Goal: Task Accomplishment & Management: Use online tool/utility

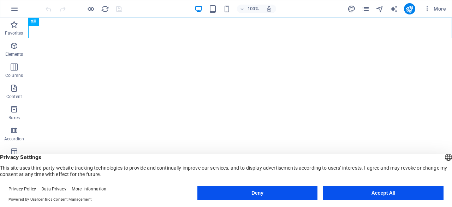
click at [119, 7] on img at bounding box center [120, 8] width 8 height 8
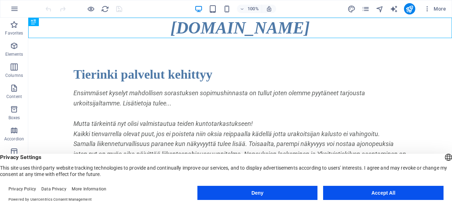
click at [391, 193] on button "Accept All" at bounding box center [383, 193] width 120 height 14
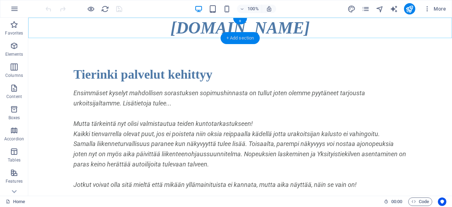
click at [238, 37] on div "+ Add section" at bounding box center [240, 38] width 39 height 12
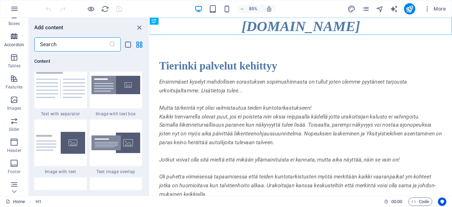
scroll to position [102, 0]
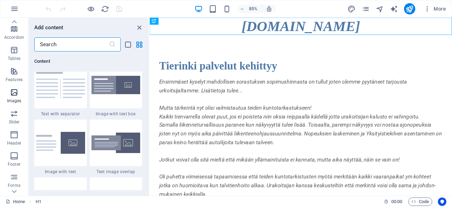
click at [16, 90] on icon "button" at bounding box center [14, 92] width 8 height 8
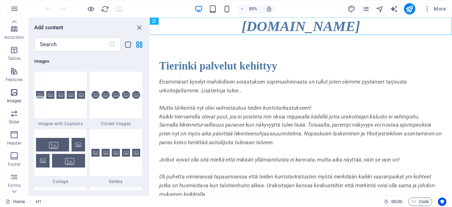
scroll to position [3582, 0]
click at [101, 98] on img at bounding box center [115, 95] width 49 height 8
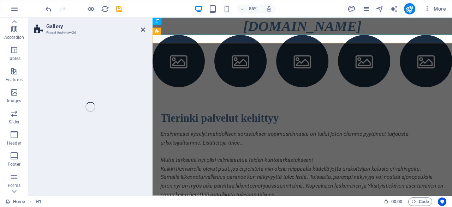
scroll to position [102, 0]
select select "rem"
select select "preset-gallery-v3-circle"
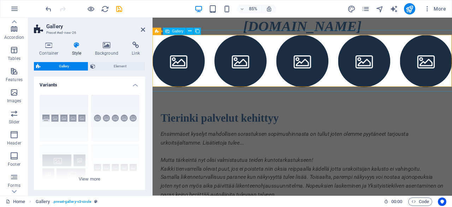
click at [183, 71] on li at bounding box center [183, 68] width 61 height 61
click at [182, 71] on li at bounding box center [183, 68] width 61 height 61
select select "4"
select select "px"
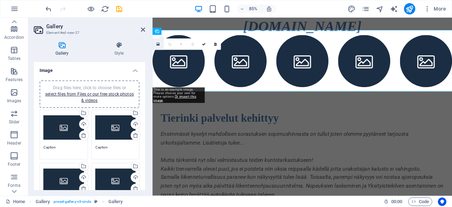
click at [159, 43] on icon at bounding box center [157, 44] width 3 height 4
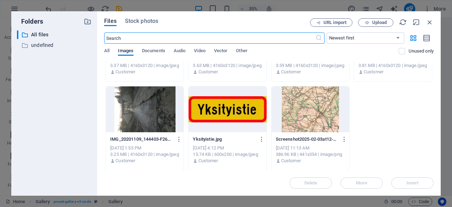
scroll to position [0, 0]
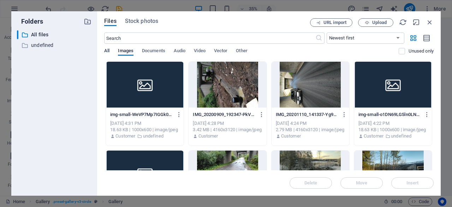
click at [108, 49] on span "All" at bounding box center [106, 52] width 5 height 10
click at [327, 32] on select "Newest first Oldest first Name (A-Z) Name (Z-A) Size (0-9) Size (9-0) Resolutio…" at bounding box center [366, 37] width 78 height 11
click at [398, 36] on select "Newest first Oldest first Name (A-Z) Name (Z-A) Size (0-9) Size (9-0) Resolutio…" at bounding box center [366, 37] width 78 height 11
click at [142, 39] on input "text" at bounding box center [209, 37] width 211 height 11
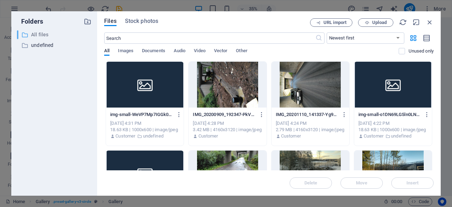
click at [36, 34] on p "All files" at bounding box center [54, 35] width 47 height 8
click at [36, 46] on p "undefined" at bounding box center [54, 45] width 47 height 8
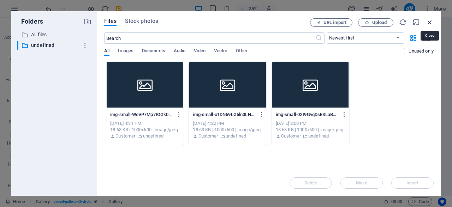
click at [431, 19] on icon "button" at bounding box center [430, 22] width 8 height 8
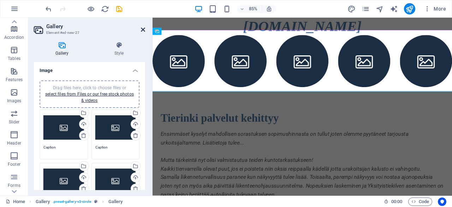
click at [143, 28] on icon at bounding box center [143, 30] width 4 height 6
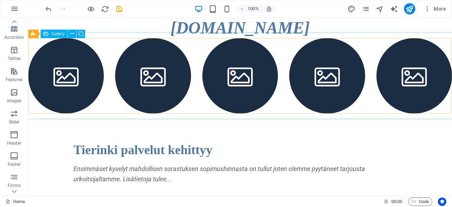
click at [54, 35] on span "Gallery" at bounding box center [57, 34] width 13 height 4
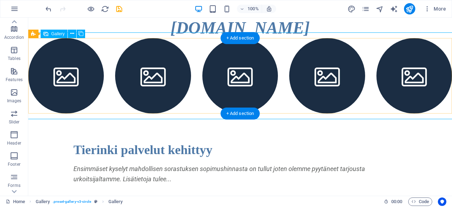
click at [59, 70] on li at bounding box center [66, 76] width 76 height 76
select select "4"
select select "px"
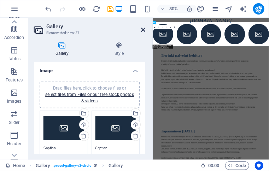
click at [142, 28] on icon at bounding box center [143, 30] width 4 height 6
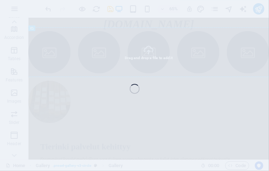
select select "4"
select select "px"
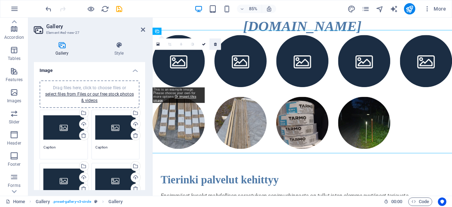
click at [215, 39] on link at bounding box center [215, 44] width 11 height 11
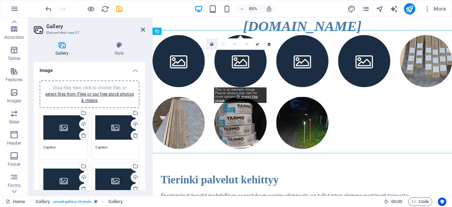
click at [211, 43] on icon at bounding box center [211, 44] width 3 height 4
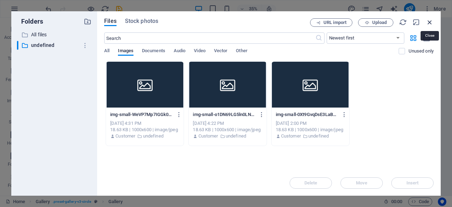
click at [431, 22] on icon "button" at bounding box center [430, 22] width 8 height 8
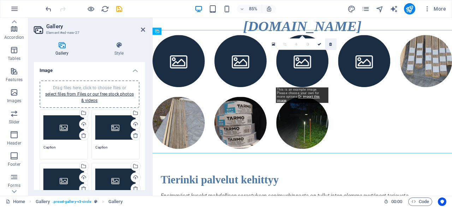
click at [330, 43] on icon at bounding box center [331, 44] width 3 height 4
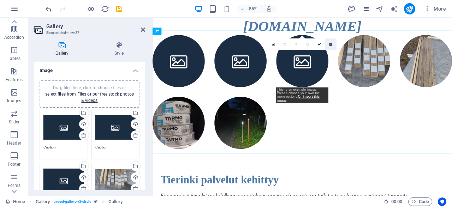
click at [331, 43] on icon at bounding box center [331, 44] width 3 height 4
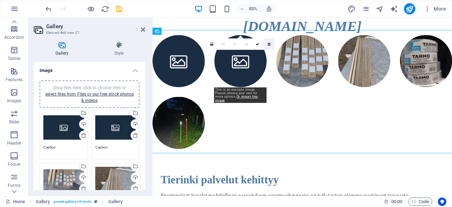
click at [269, 44] on icon at bounding box center [269, 44] width 3 height 4
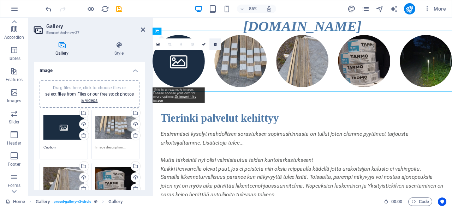
click at [214, 43] on icon at bounding box center [215, 44] width 3 height 4
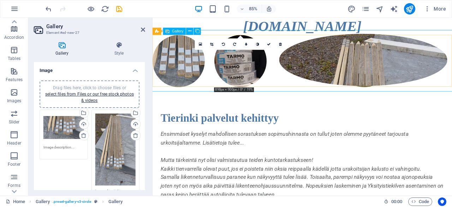
drag, startPoint x: 245, startPoint y: 69, endPoint x: 317, endPoint y: 82, distance: 72.6
click at [317, 82] on li at bounding box center [401, 67] width 198 height 61
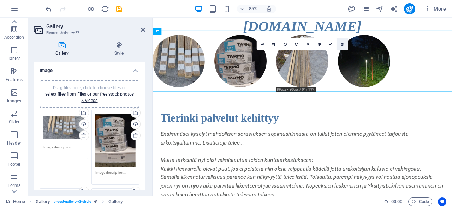
click at [342, 42] on link at bounding box center [342, 44] width 11 height 11
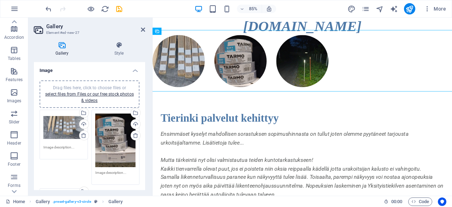
click at [140, 27] on h2 "Gallery" at bounding box center [95, 26] width 99 height 6
click at [143, 28] on icon at bounding box center [143, 30] width 4 height 6
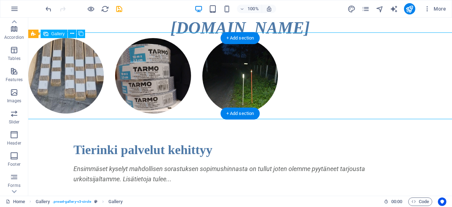
drag, startPoint x: 143, startPoint y: 82, endPoint x: 69, endPoint y: 81, distance: 74.2
click at [69, 81] on ul at bounding box center [240, 75] width 435 height 87
drag, startPoint x: 143, startPoint y: 64, endPoint x: 55, endPoint y: 66, distance: 88.0
click at [55, 66] on ul at bounding box center [240, 75] width 435 height 87
drag, startPoint x: 87, startPoint y: 53, endPoint x: 201, endPoint y: 52, distance: 113.7
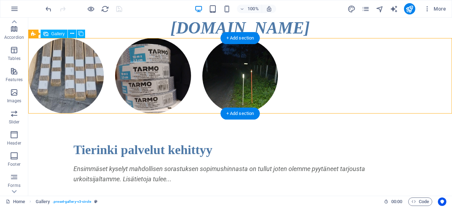
drag, startPoint x: 223, startPoint y: 70, endPoint x: 234, endPoint y: 71, distance: 11.3
click at [234, 71] on li at bounding box center [240, 76] width 76 height 76
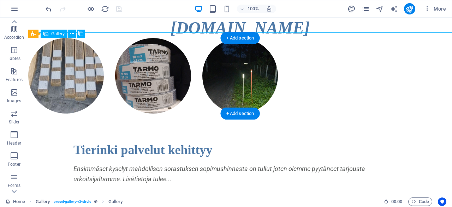
drag, startPoint x: 234, startPoint y: 71, endPoint x: 366, endPoint y: 75, distance: 131.5
click at [366, 75] on div at bounding box center [240, 75] width 435 height 87
click at [32, 53] on div at bounding box center [240, 75] width 435 height 87
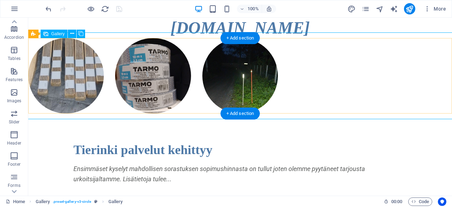
select select "4"
select select "px"
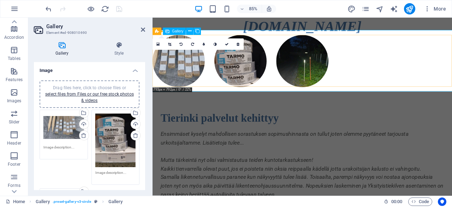
click at [155, 82] on div at bounding box center [329, 68] width 364 height 73
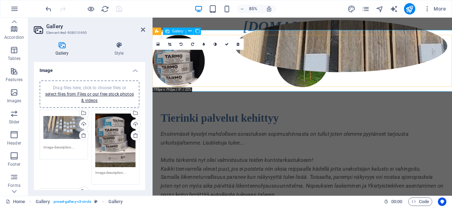
drag, startPoint x: 189, startPoint y: 64, endPoint x: 254, endPoint y: 64, distance: 65.0
click at [272, 63] on li at bounding box center [374, 50] width 250 height 61
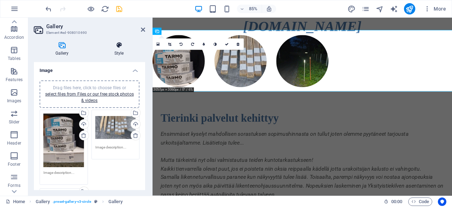
click at [118, 46] on icon at bounding box center [119, 45] width 52 height 7
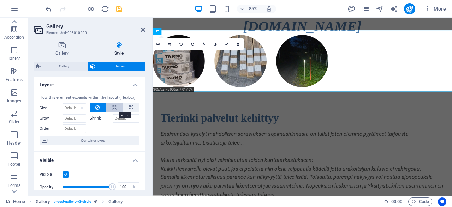
click at [112, 109] on button at bounding box center [114, 107] width 17 height 8
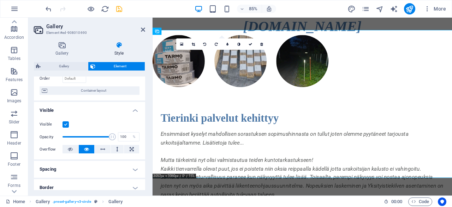
scroll to position [68, 0]
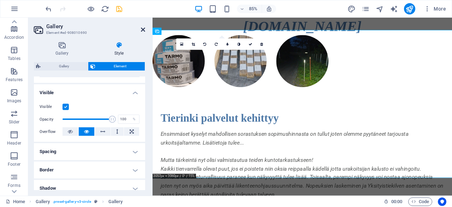
click at [142, 29] on icon at bounding box center [143, 30] width 4 height 6
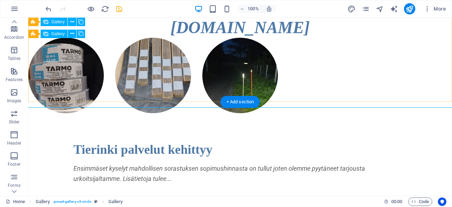
scroll to position [0, 0]
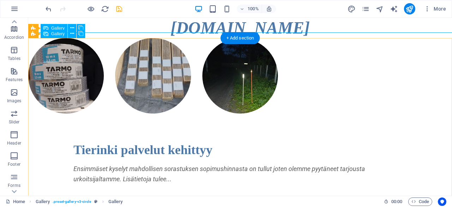
click at [227, 72] on div at bounding box center [240, 75] width 435 height 87
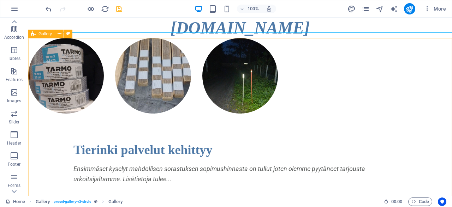
click at [37, 34] on div "Gallery" at bounding box center [41, 34] width 26 height 8
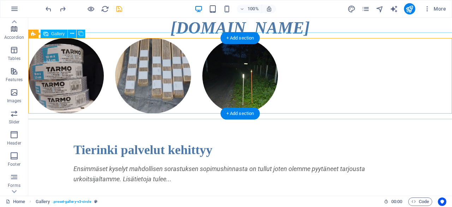
click at [81, 60] on li at bounding box center [66, 76] width 76 height 76
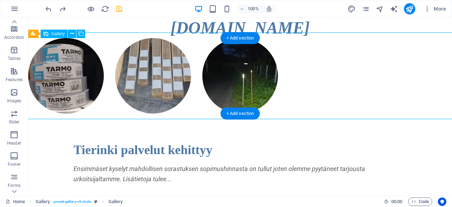
click at [81, 60] on li at bounding box center [66, 76] width 76 height 76
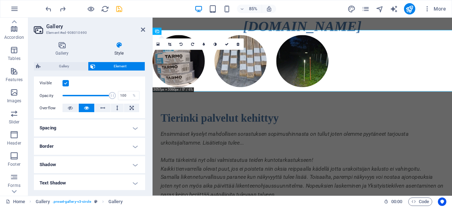
scroll to position [102, 0]
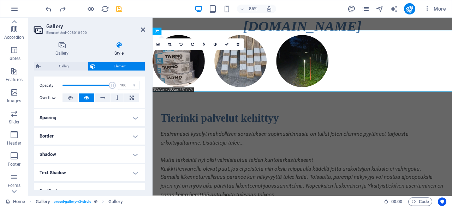
click at [136, 118] on h4 "Spacing" at bounding box center [89, 118] width 111 height 17
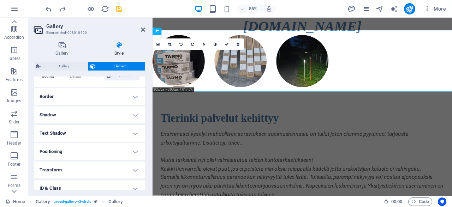
scroll to position [203, 0]
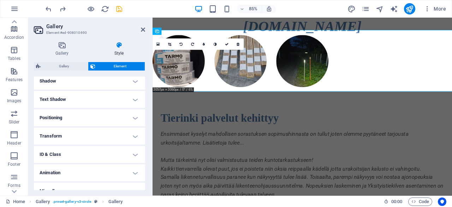
click at [131, 118] on h4 "Positioning" at bounding box center [89, 118] width 111 height 17
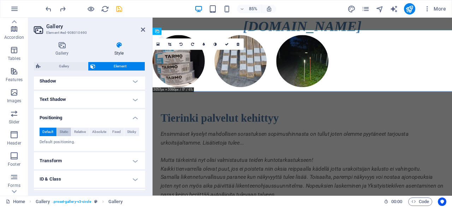
click at [66, 130] on span "Static" at bounding box center [64, 132] width 8 height 8
click at [79, 131] on span "Relative" at bounding box center [80, 132] width 12 height 8
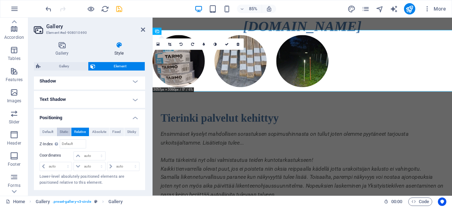
click at [63, 130] on span "Static" at bounding box center [64, 132] width 8 height 8
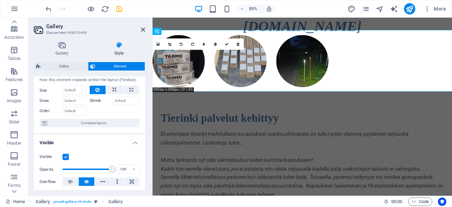
scroll to position [0, 0]
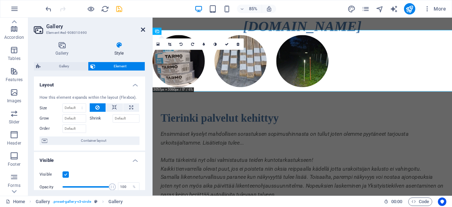
click at [144, 29] on icon at bounding box center [143, 30] width 4 height 6
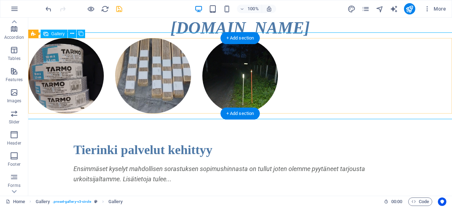
click at [32, 43] on div at bounding box center [240, 75] width 435 height 87
click at [45, 91] on li at bounding box center [66, 76] width 76 height 76
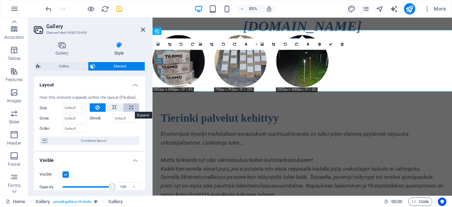
click at [132, 108] on icon at bounding box center [131, 107] width 4 height 8
type input "100"
select select "%"
click at [145, 29] on icon at bounding box center [143, 30] width 4 height 6
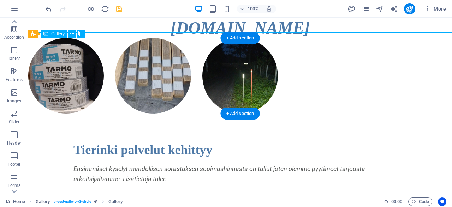
drag, startPoint x: 252, startPoint y: 77, endPoint x: 338, endPoint y: 82, distance: 87.0
click at [338, 82] on div at bounding box center [240, 75] width 435 height 87
click at [59, 45] on li at bounding box center [66, 76] width 76 height 76
select select "%"
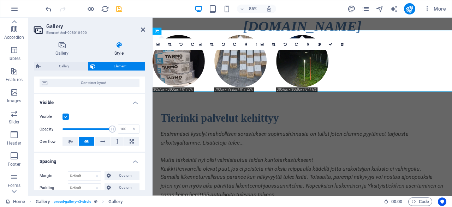
scroll to position [68, 0]
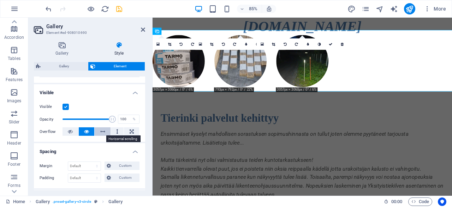
click at [101, 133] on icon at bounding box center [102, 132] width 5 height 8
click at [142, 31] on icon at bounding box center [143, 30] width 4 height 6
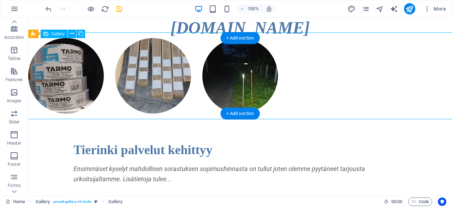
drag, startPoint x: 88, startPoint y: 83, endPoint x: 175, endPoint y: 91, distance: 87.6
click at [175, 91] on ul at bounding box center [240, 75] width 435 height 87
drag, startPoint x: 238, startPoint y: 83, endPoint x: 131, endPoint y: 76, distance: 106.9
click at [131, 76] on ul at bounding box center [240, 75] width 435 height 87
drag, startPoint x: 77, startPoint y: 67, endPoint x: 125, endPoint y: 73, distance: 49.2
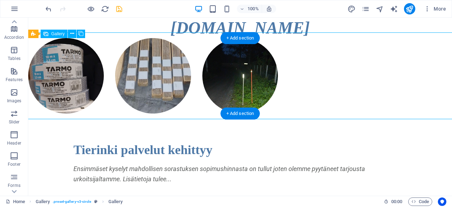
click at [125, 73] on ul at bounding box center [240, 75] width 435 height 87
click at [46, 57] on li at bounding box center [66, 76] width 76 height 76
select select "%"
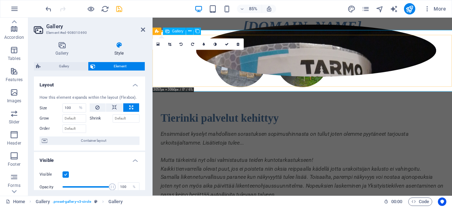
drag, startPoint x: 167, startPoint y: 79, endPoint x: 218, endPoint y: 80, distance: 50.5
click at [219, 80] on li at bounding box center [345, 56] width 283 height 61
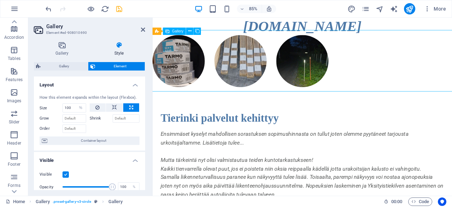
drag, startPoint x: 384, startPoint y: 72, endPoint x: 427, endPoint y: 77, distance: 43.1
click at [427, 77] on div at bounding box center [329, 68] width 364 height 73
click at [366, 72] on div at bounding box center [329, 68] width 364 height 73
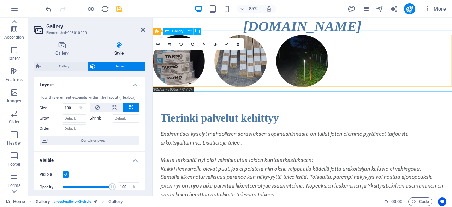
click at [156, 75] on li at bounding box center [183, 68] width 61 height 61
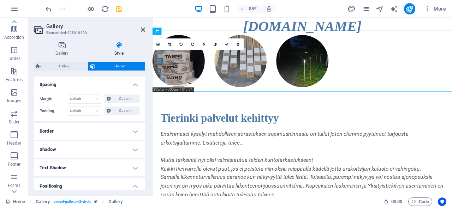
scroll to position [67, 0]
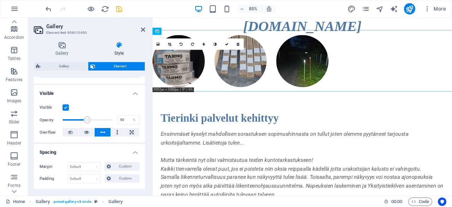
drag, startPoint x: 113, startPoint y: 120, endPoint x: 87, endPoint y: 119, distance: 25.8
click at [87, 119] on span at bounding box center [87, 120] width 7 height 7
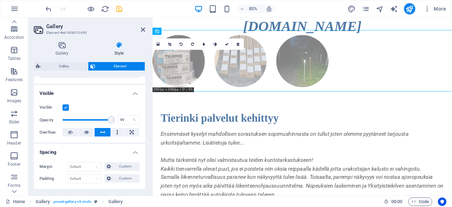
type input "100"
drag, startPoint x: 88, startPoint y: 119, endPoint x: 118, endPoint y: 120, distance: 29.7
click at [118, 120] on div "Opacity 100 %" at bounding box center [90, 120] width 100 height 11
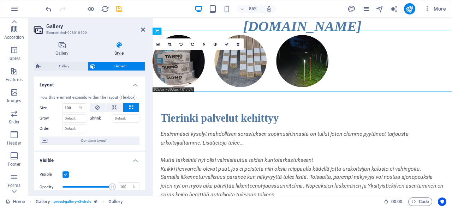
scroll to position [0, 0]
click at [136, 84] on h4 "Layout" at bounding box center [89, 83] width 111 height 13
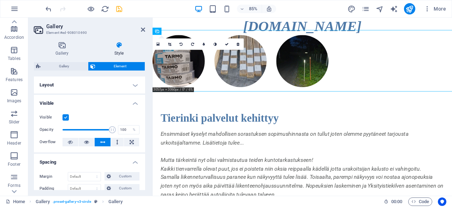
click at [134, 103] on h4 "Visible" at bounding box center [89, 101] width 111 height 13
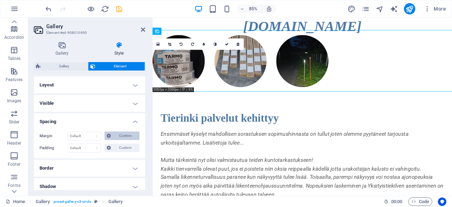
click at [126, 135] on span "Custom" at bounding box center [125, 136] width 24 height 8
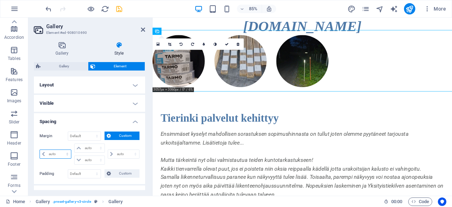
click at [40, 150] on select "auto px % rem vw vh" at bounding box center [55, 154] width 31 height 8
select select "%"
click option "%" at bounding box center [0, 0] width 0 height 0
type input "100"
type input "0"
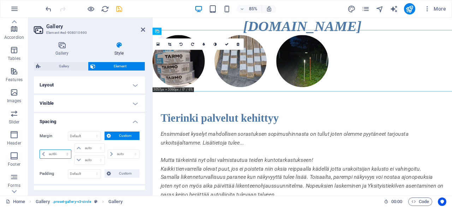
select select "px"
type input "0"
select select "px"
type input "0"
select select "px"
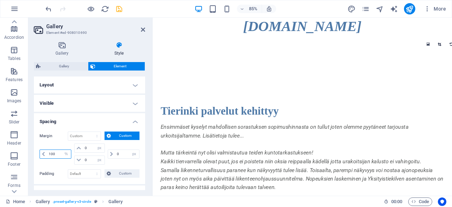
click at [58, 154] on input "100" at bounding box center [59, 154] width 24 height 8
drag, startPoint x: 58, startPoint y: 154, endPoint x: 36, endPoint y: 154, distance: 22.6
click at [47, 154] on input "100" at bounding box center [59, 154] width 24 height 8
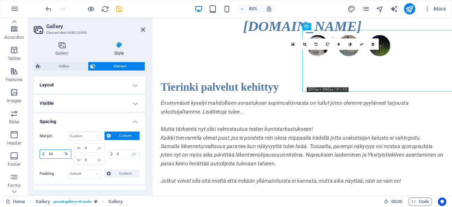
click at [56, 154] on input "50" at bounding box center [59, 154] width 24 height 8
type input "5"
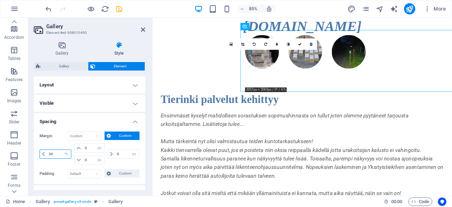
click at [58, 155] on input "30" at bounding box center [59, 154] width 24 height 8
type input "3"
type input "20"
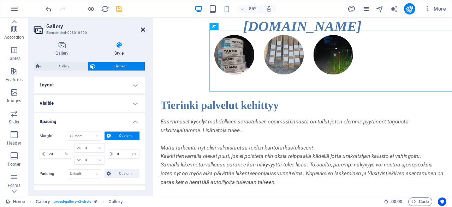
click at [143, 28] on icon at bounding box center [143, 30] width 4 height 6
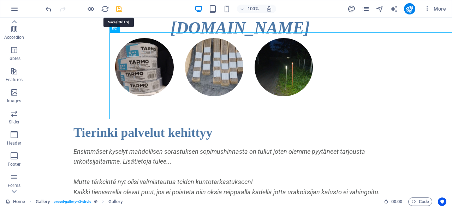
click at [118, 7] on icon "save" at bounding box center [119, 9] width 8 height 8
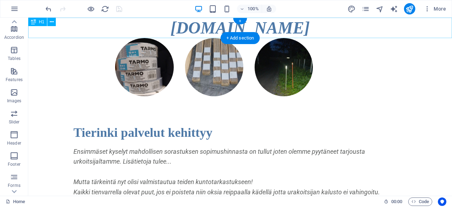
click at [284, 29] on div "[DOMAIN_NAME]" at bounding box center [240, 28] width 424 height 20
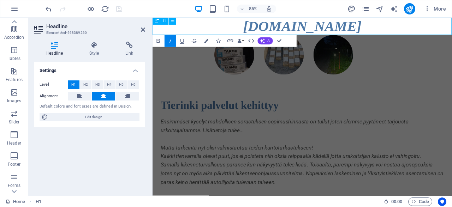
click at [390, 25] on h1 "[DOMAIN_NAME]" at bounding box center [329, 28] width 353 height 20
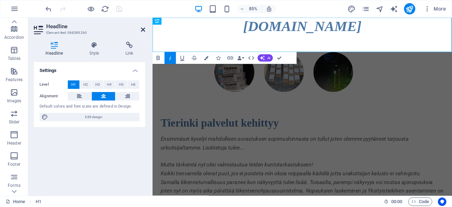
click at [142, 30] on icon at bounding box center [143, 30] width 4 height 6
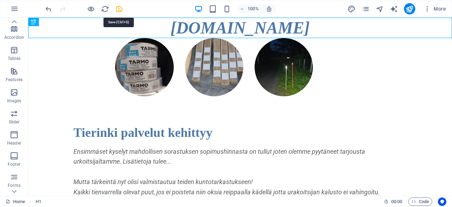
click at [116, 6] on icon "save" at bounding box center [119, 9] width 8 height 8
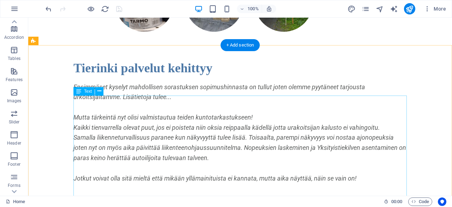
scroll to position [73, 0]
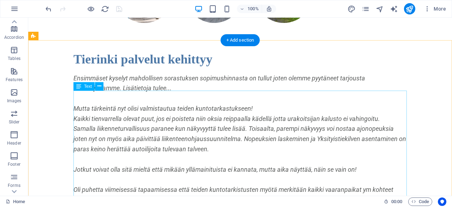
click at [146, 106] on div "Ensimmäset kyselyt mahdollisen sorastuksen sopimushinnasta on tullut joten olem…" at bounding box center [239, 159] width 333 height 173
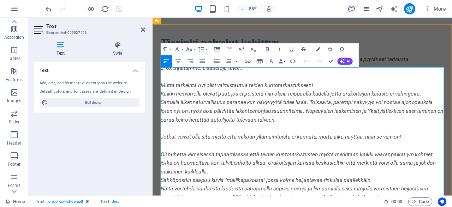
click at [262, 82] on p "Ensimmäset kyselyt mahdollisen sorastuksen sopimushinnasta on tullut joten olem…" at bounding box center [328, 72] width 333 height 20
click at [250, 82] on p "Ensimmäset kyselyt mahdollisen sorastuksen sopimushinnasta on tullut joten olem…" at bounding box center [328, 72] width 333 height 20
click at [349, 103] on p "Mutta tärkeintä nyt olisi valmistautua teiden kuntotarkastukseen!" at bounding box center [328, 98] width 333 height 10
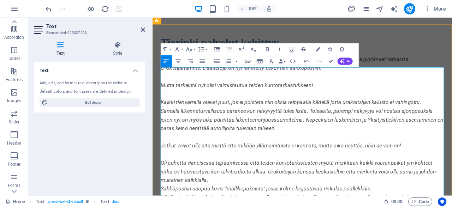
click at [283, 123] on p "Kaikki tienvarrella olevat puut, jos ei poisteta niin oksia reippaalla kädellä …" at bounding box center [328, 118] width 333 height 10
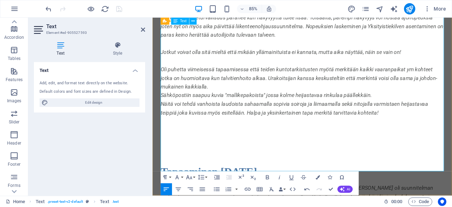
scroll to position [0, 0]
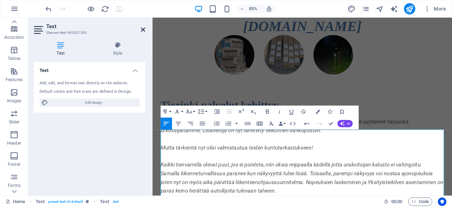
click at [141, 30] on icon at bounding box center [143, 30] width 4 height 6
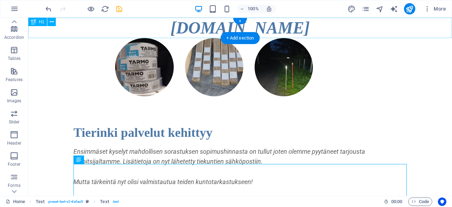
click at [283, 29] on div "[DOMAIN_NAME]" at bounding box center [240, 28] width 424 height 20
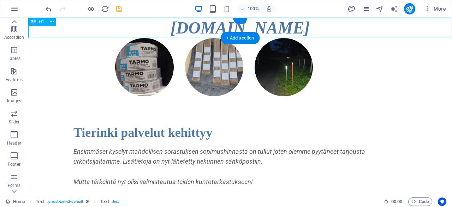
click at [283, 29] on div "[DOMAIN_NAME]" at bounding box center [240, 28] width 424 height 20
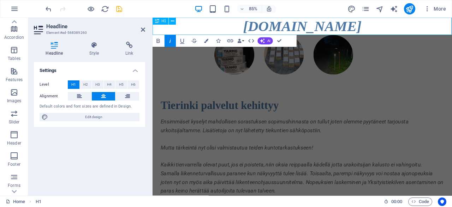
click at [373, 29] on h1 "[DOMAIN_NAME]" at bounding box center [329, 28] width 353 height 20
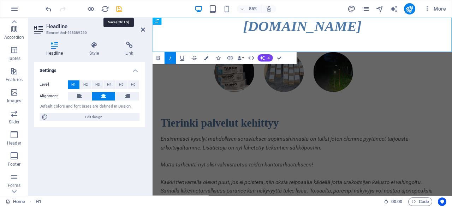
click at [117, 10] on icon "save" at bounding box center [119, 9] width 8 height 8
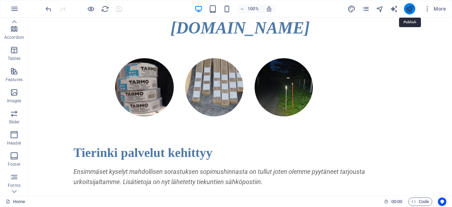
click at [412, 8] on icon "publish" at bounding box center [410, 9] width 8 height 8
